Goal: Task Accomplishment & Management: Complete application form

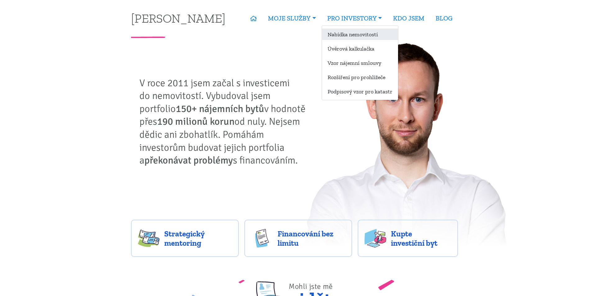
click at [353, 31] on link "Nabídka nemovitostí" at bounding box center [360, 34] width 76 height 11
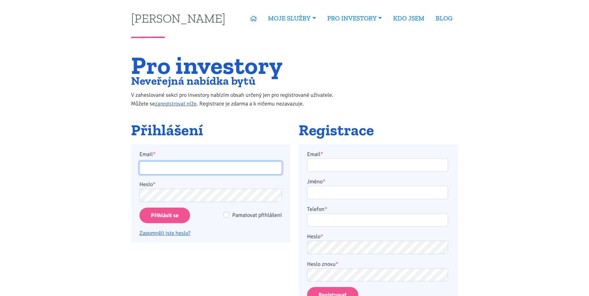
click at [194, 168] on input "Email *" at bounding box center [210, 167] width 142 height 13
type input "[EMAIL_ADDRESS][DOMAIN_NAME]"
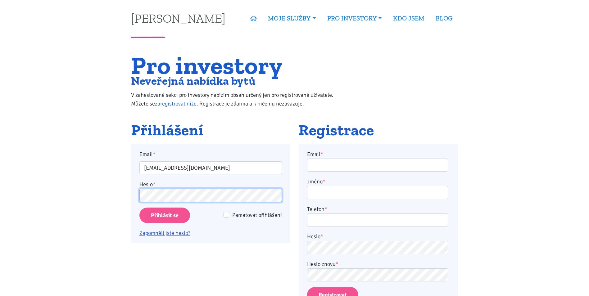
click at [139, 208] on input "Přihlásit se" at bounding box center [164, 216] width 51 height 16
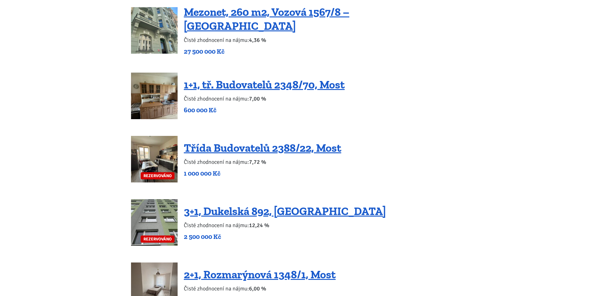
scroll to position [993, 0]
